Goal: Submit feedback/report problem

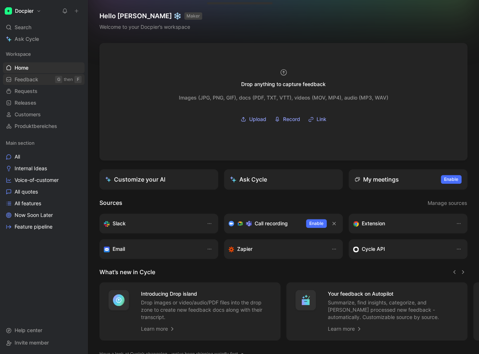
click at [40, 76] on link "Feedback G then F" at bounding box center [44, 79] width 82 height 11
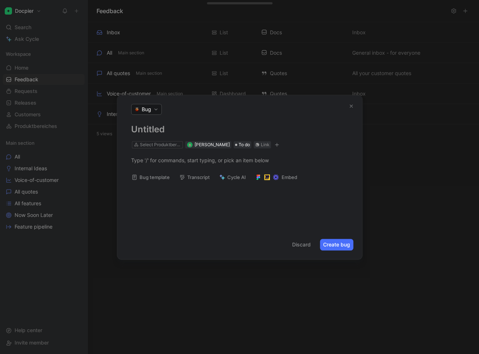
click at [295, 242] on button "Discard" at bounding box center [301, 245] width 25 height 12
click at [354, 104] on button "button" at bounding box center [351, 106] width 10 height 10
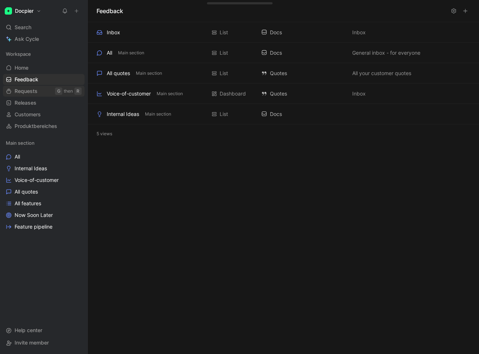
click at [34, 91] on span "Requests" at bounding box center [26, 90] width 23 height 7
click at [36, 89] on span "Requests" at bounding box center [26, 90] width 23 height 7
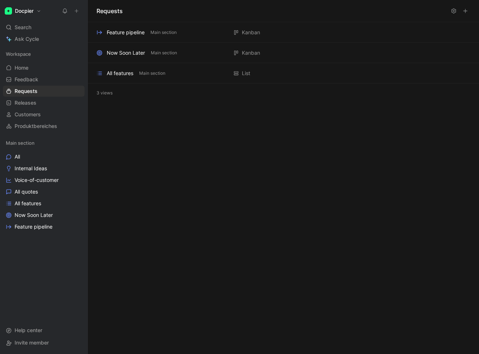
click at [234, 163] on div "Requests Feature pipeline Main section Kanban Add description Now Soon Later Ma…" at bounding box center [283, 177] width 391 height 354
click at [13, 78] on link "Feedback G then F" at bounding box center [44, 79] width 82 height 11
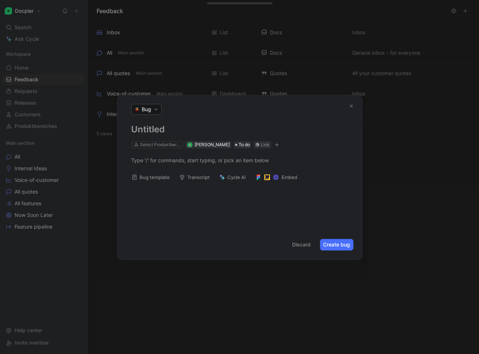
click at [149, 109] on span "Bug" at bounding box center [146, 109] width 9 height 7
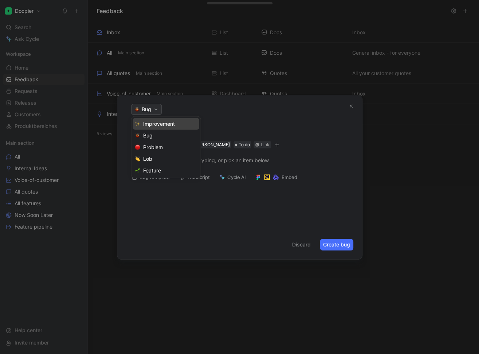
click at [162, 126] on span "Improvement" at bounding box center [159, 123] width 32 height 7
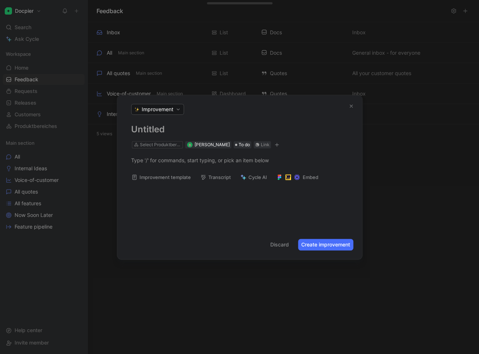
click at [165, 111] on span "Improvement" at bounding box center [158, 109] width 32 height 7
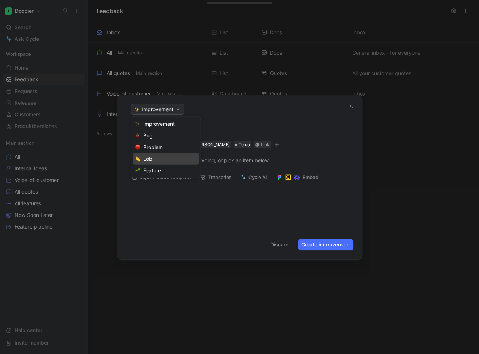
drag, startPoint x: 161, startPoint y: 154, endPoint x: 159, endPoint y: 158, distance: 4.9
click at [160, 158] on div "Dismiss popup Improvement Bug Problem Lob Feature" at bounding box center [166, 147] width 70 height 62
click at [149, 170] on span "Feature" at bounding box center [152, 170] width 18 height 7
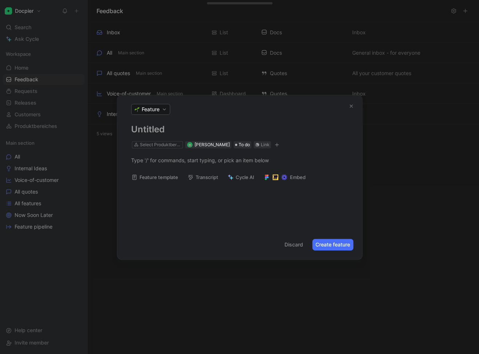
click at [157, 175] on button "Feature template" at bounding box center [154, 177] width 53 height 10
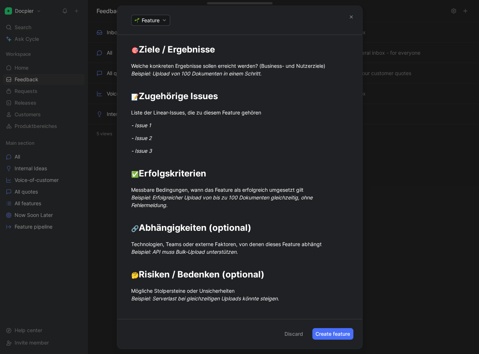
scroll to position [72, 0]
click at [296, 335] on button "Discard" at bounding box center [293, 334] width 25 height 12
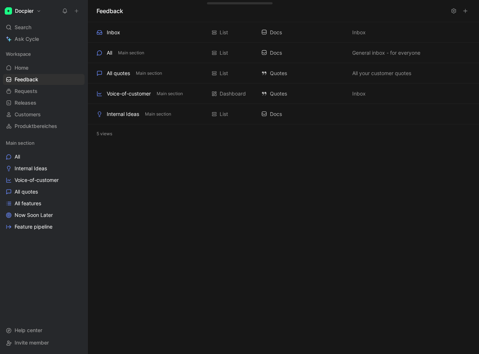
click at [135, 266] on div "Feedback Inbox Add to main section List Docs Inbox All Main section List Docs G…" at bounding box center [283, 177] width 391 height 354
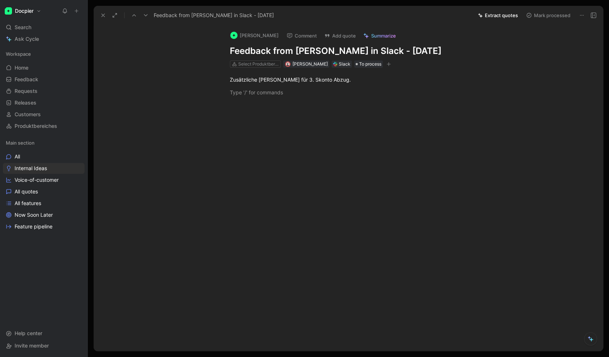
click at [104, 15] on icon at bounding box center [103, 15] width 6 height 6
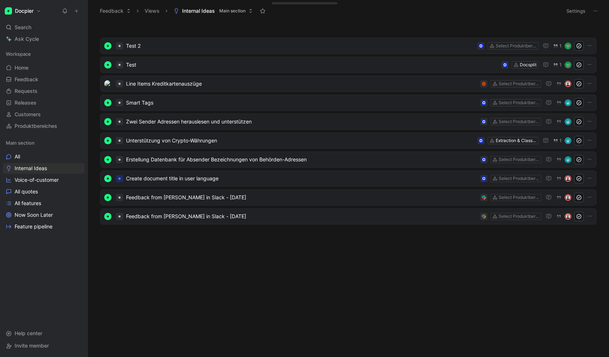
click at [192, 262] on body "Docpier Search ⌘ K Ask Cycle Workspace Home G then H Feedback G then F Requests…" at bounding box center [304, 178] width 609 height 357
click at [589, 64] on icon "button" at bounding box center [590, 64] width 4 height 1
click at [175, 270] on div "Test 2 Select Produktbereiches 1 Test Docsplit 1 Line Items Kreditkartenauszüge…" at bounding box center [348, 191] width 511 height 332
